Goal: Transaction & Acquisition: Subscribe to service/newsletter

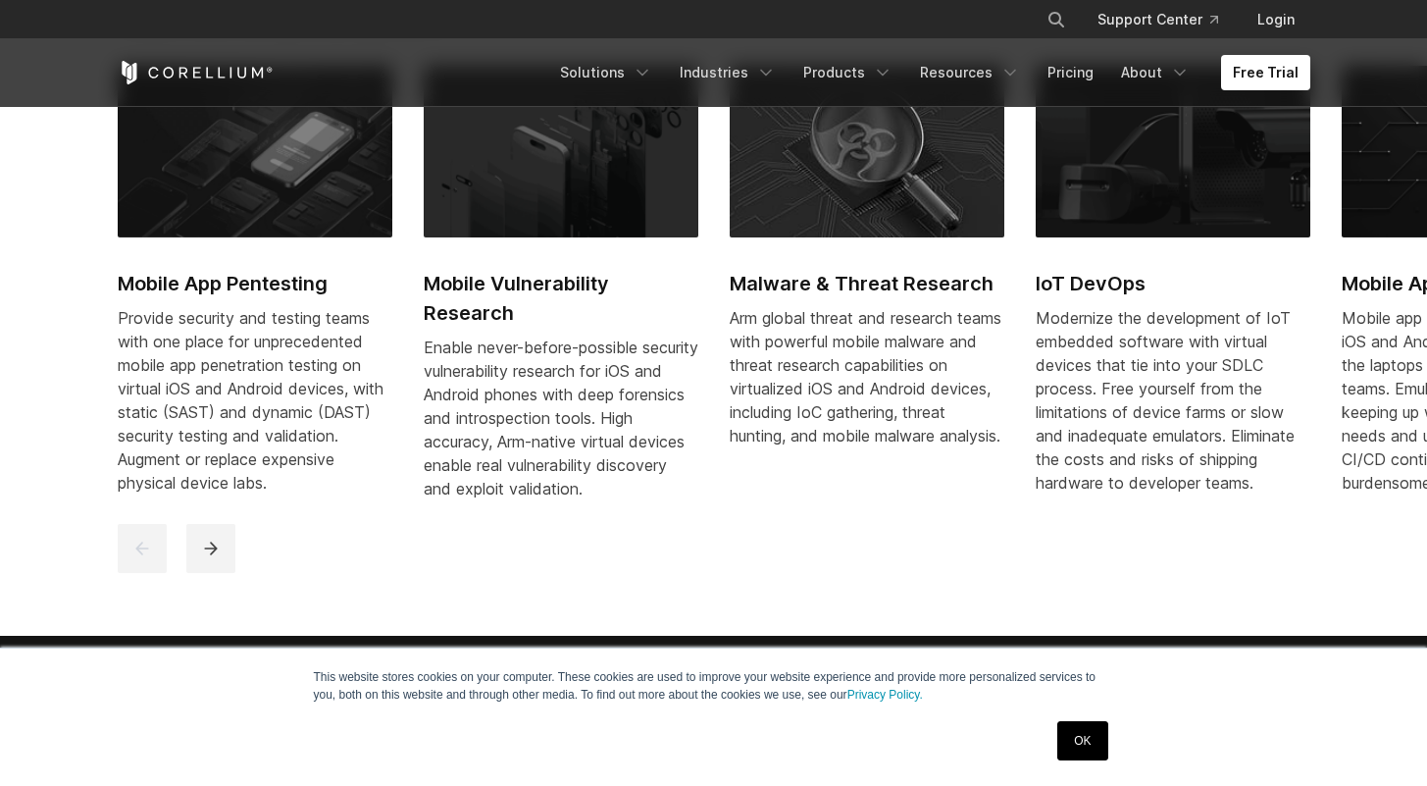
scroll to position [1237, 0]
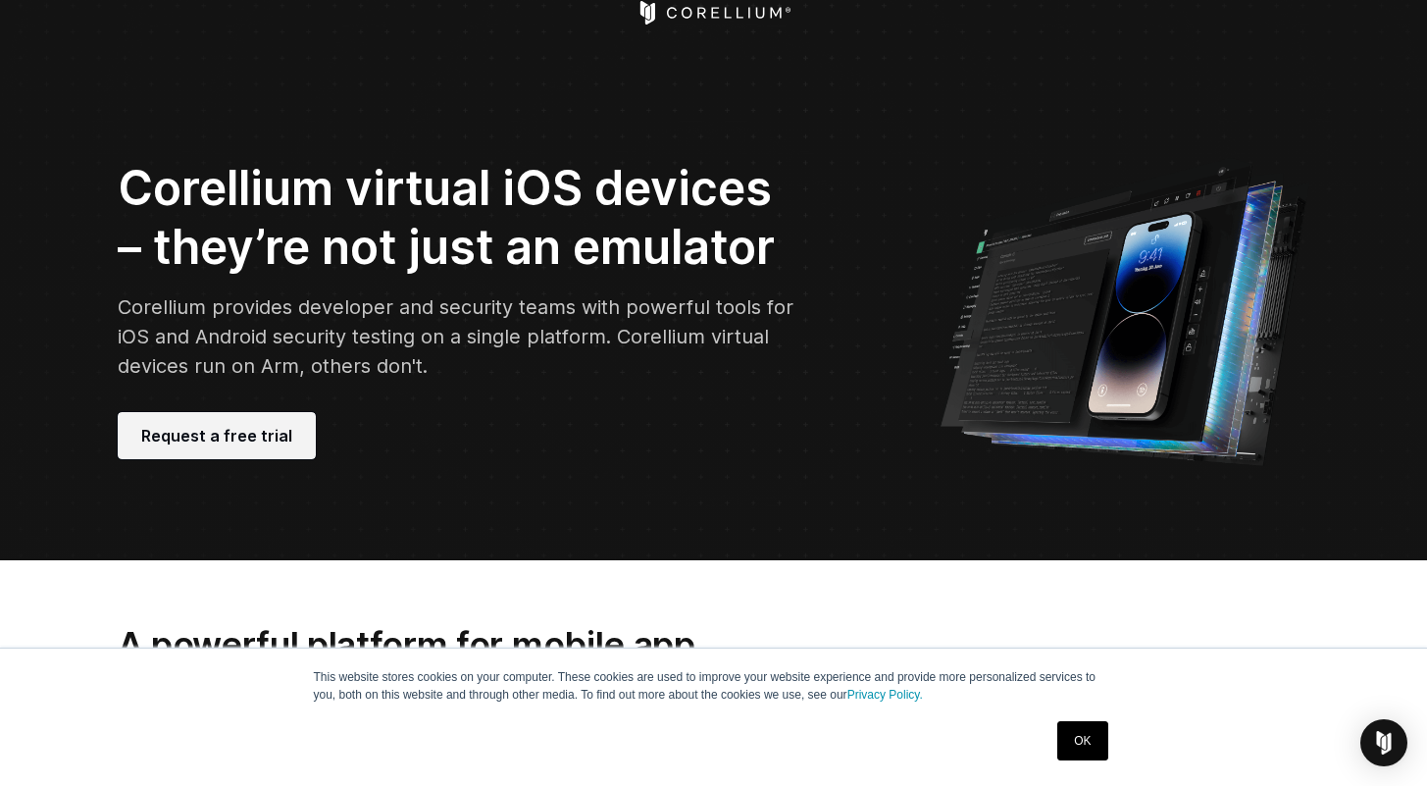
scroll to position [37, 0]
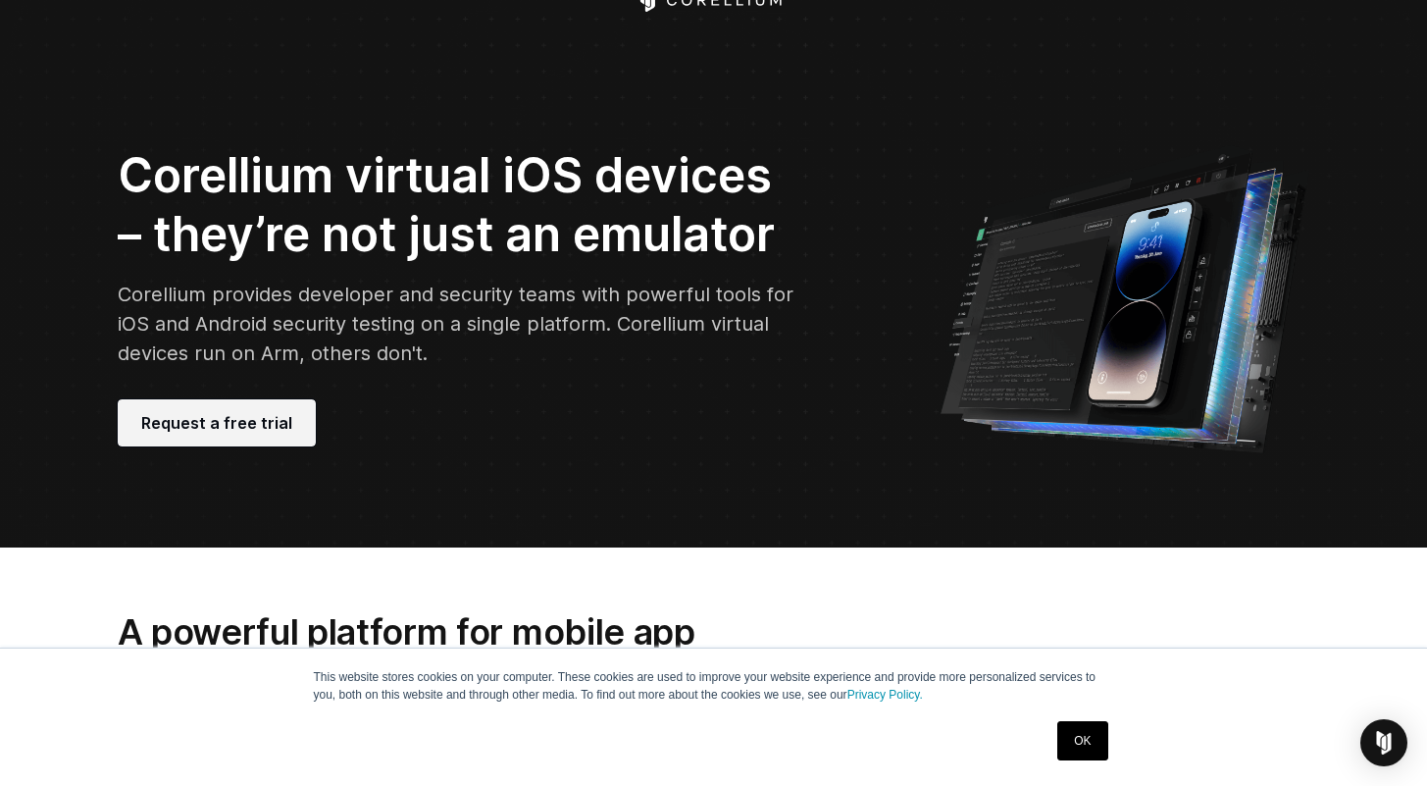
click at [286, 414] on link "Request a free trial" at bounding box center [217, 422] width 198 height 47
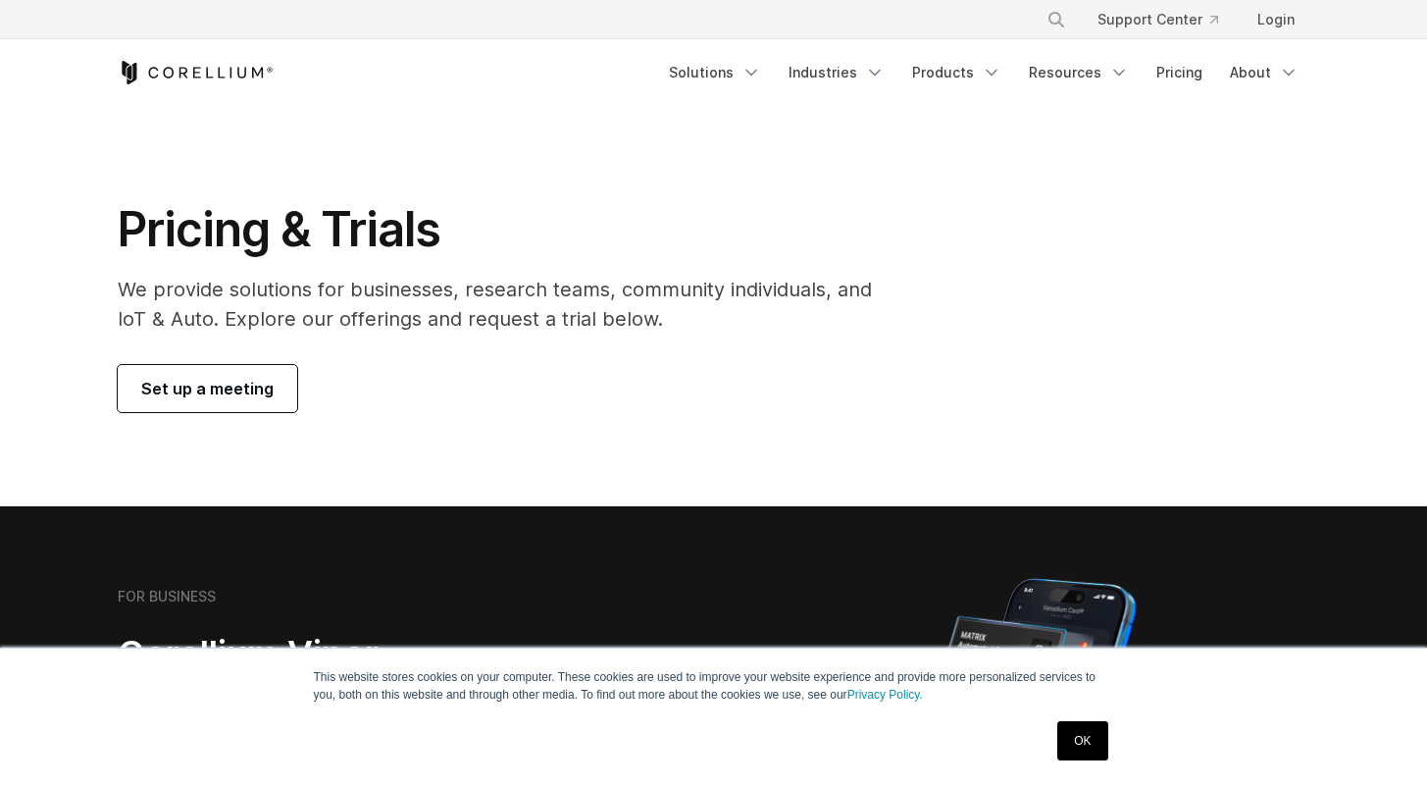
click at [194, 382] on span "Set up a meeting" at bounding box center [207, 389] width 132 height 24
